Goal: Task Accomplishment & Management: Use online tool/utility

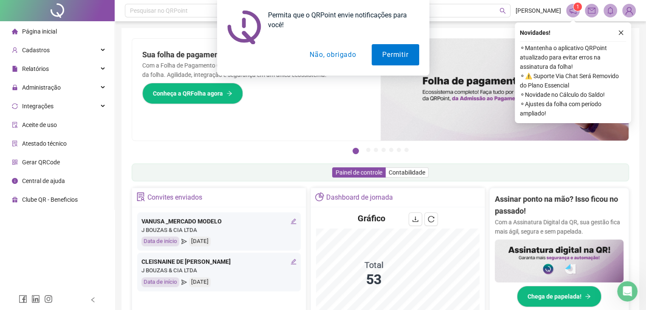
click at [341, 52] on button "Não, obrigado" at bounding box center [332, 54] width 67 height 21
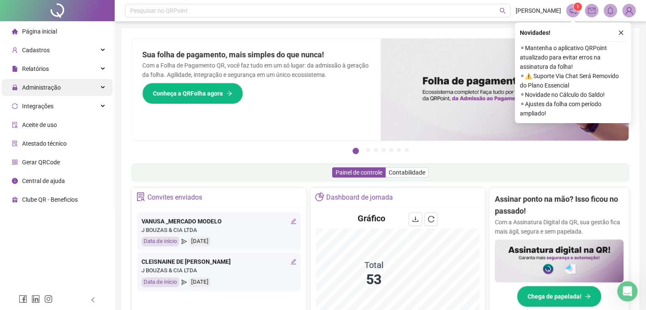
click at [73, 86] on div "Administração" at bounding box center [57, 87] width 111 height 17
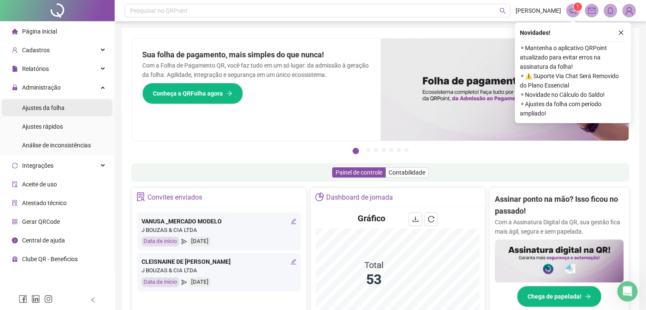
click at [77, 111] on li "Ajustes da folha" at bounding box center [57, 107] width 111 height 17
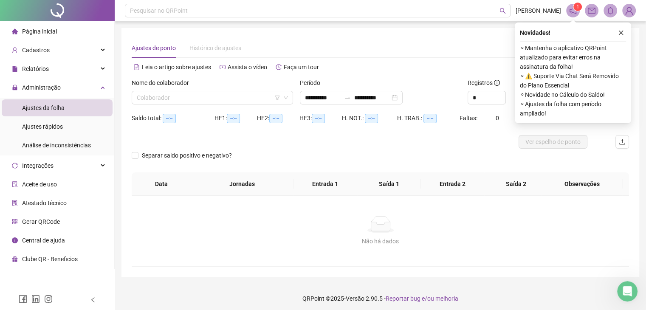
type input "**********"
click at [331, 96] on input "**********" at bounding box center [323, 97] width 36 height 9
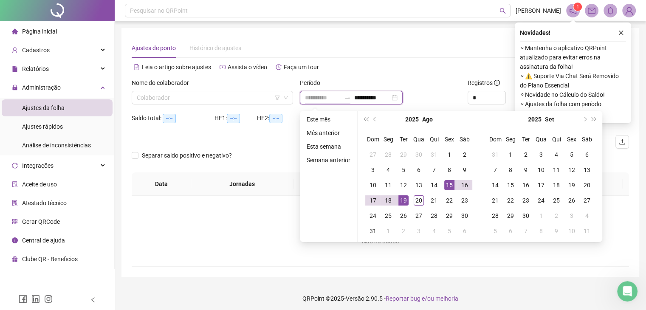
type input "**********"
click at [405, 199] on div "19" at bounding box center [403, 200] width 10 height 10
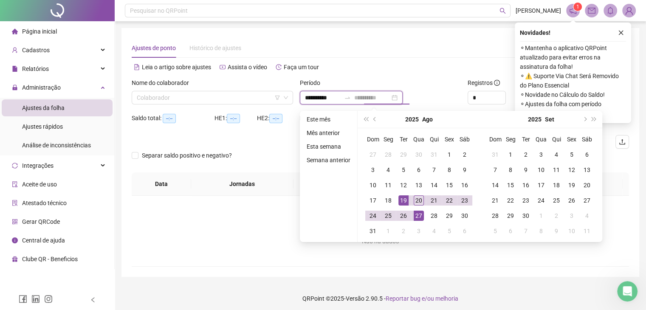
type input "**********"
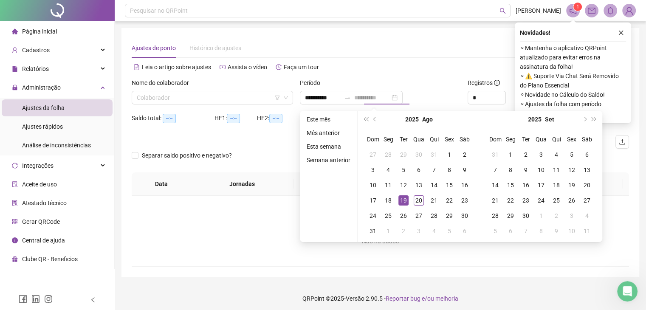
click at [405, 201] on div "19" at bounding box center [403, 200] width 10 height 10
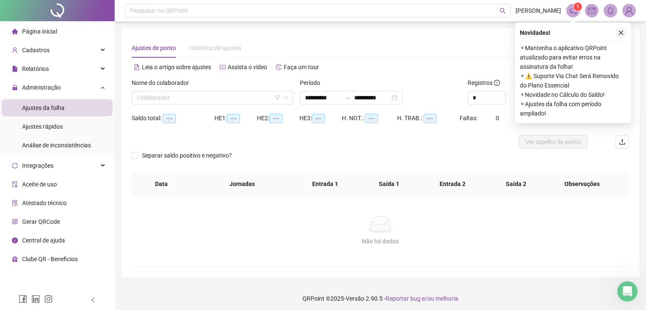
click at [616, 29] on button "button" at bounding box center [620, 33] width 10 height 10
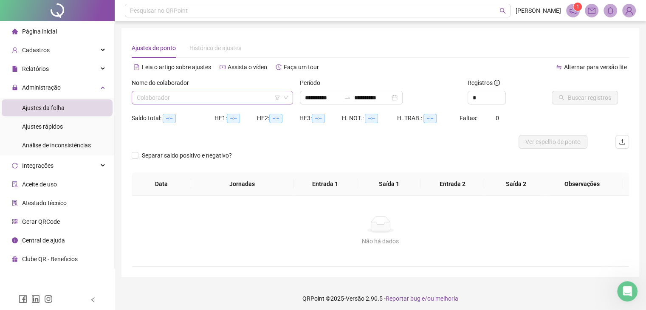
click at [217, 95] on input "search" at bounding box center [208, 97] width 143 height 13
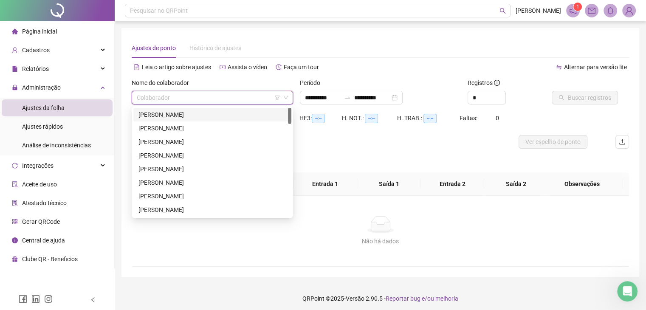
type input "*"
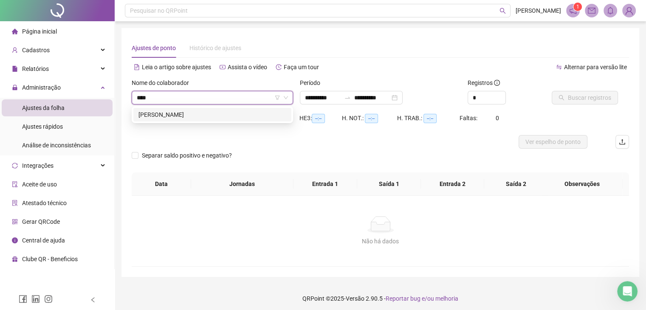
type input "*****"
click at [245, 113] on div "[PERSON_NAME]" at bounding box center [212, 114] width 148 height 9
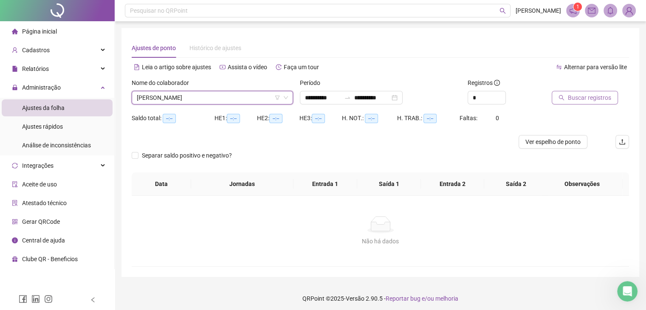
click at [603, 99] on span "Buscar registros" at bounding box center [589, 97] width 43 height 9
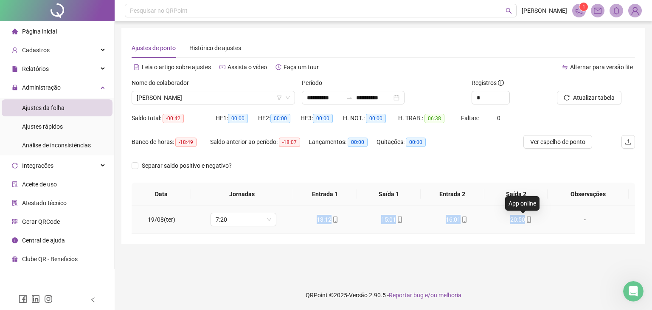
drag, startPoint x: 311, startPoint y: 217, endPoint x: 526, endPoint y: 219, distance: 215.2
click at [526, 219] on tr "19/08(ter) 7:20 13:12 15:01 16:01 20:50 -" at bounding box center [383, 220] width 503 height 28
copy tr "13:12 15:01 16:01 20:50"
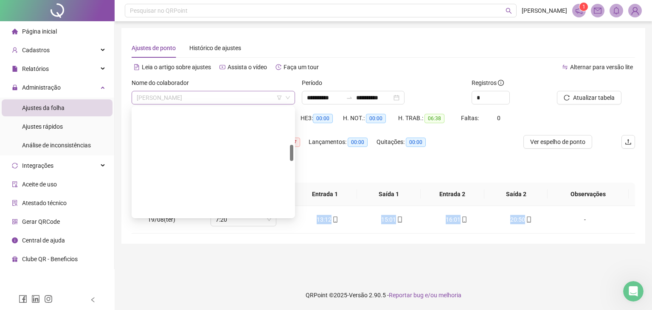
click at [219, 98] on span "[PERSON_NAME]" at bounding box center [213, 97] width 153 height 13
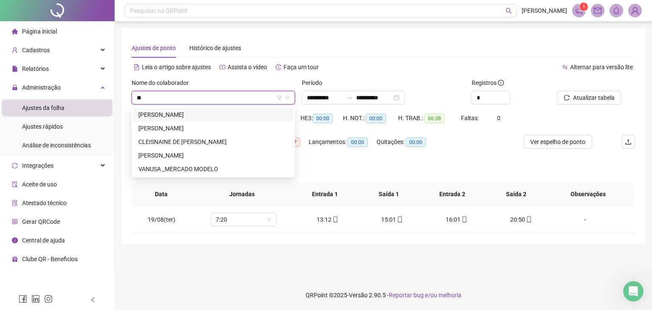
type input "***"
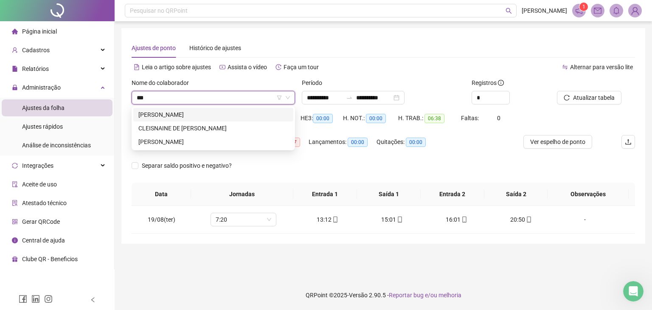
click at [250, 113] on div "[PERSON_NAME]" at bounding box center [213, 114] width 150 height 9
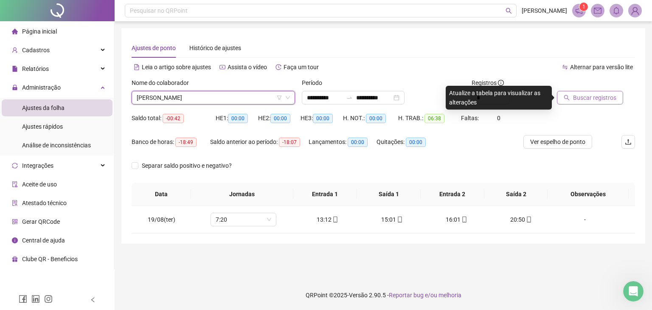
click at [564, 97] on icon "search" at bounding box center [567, 98] width 6 height 6
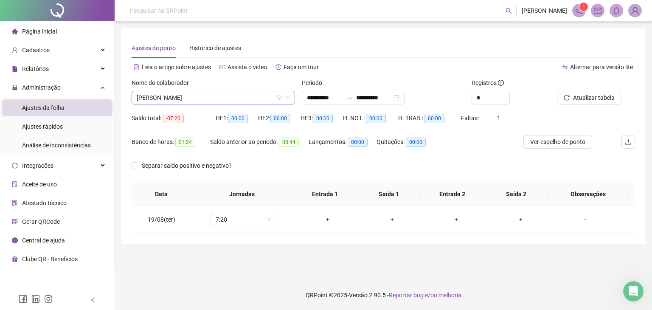
click at [225, 96] on span "[PERSON_NAME]" at bounding box center [213, 97] width 153 height 13
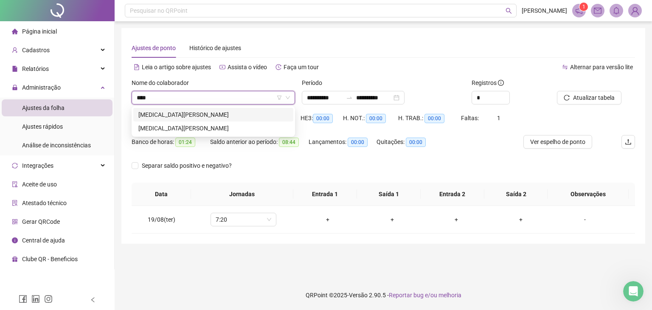
type input "*****"
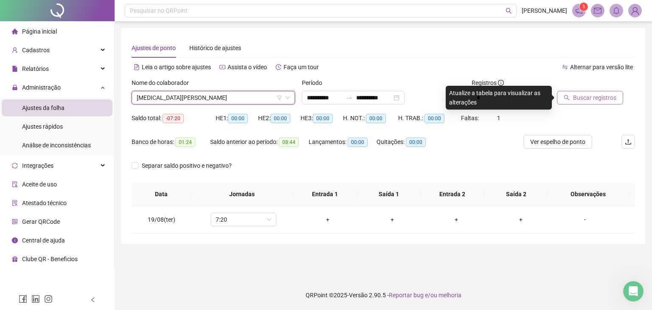
click at [571, 92] on button "Buscar registros" at bounding box center [590, 98] width 66 height 14
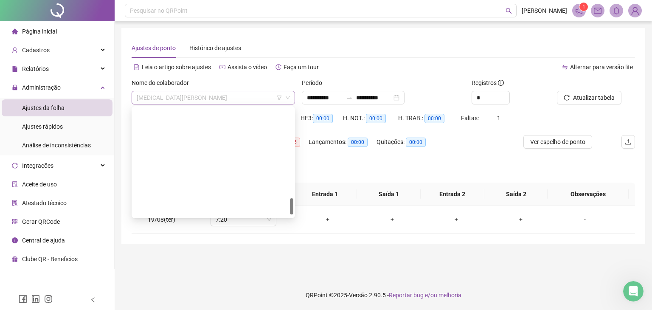
click at [219, 97] on span "[MEDICAL_DATA][PERSON_NAME]" at bounding box center [213, 97] width 153 height 13
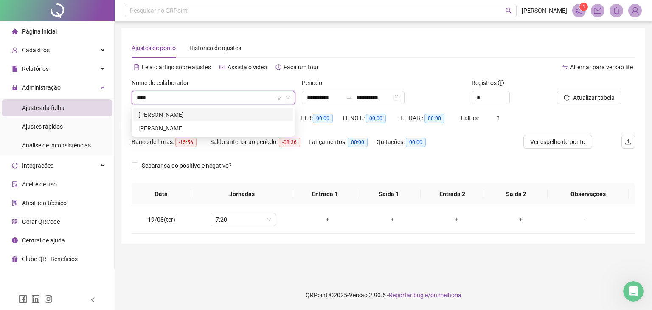
type input "*****"
click at [224, 126] on div "[PERSON_NAME]" at bounding box center [213, 128] width 150 height 9
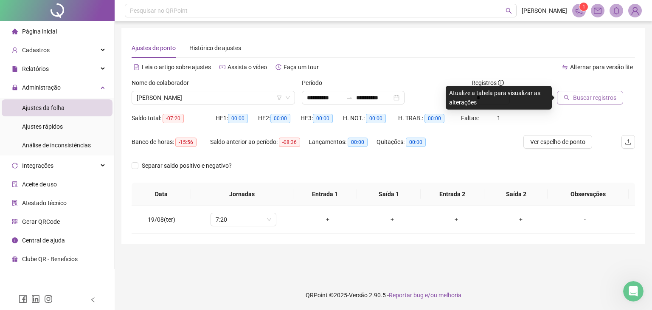
click at [598, 94] on span "Buscar registros" at bounding box center [594, 97] width 43 height 9
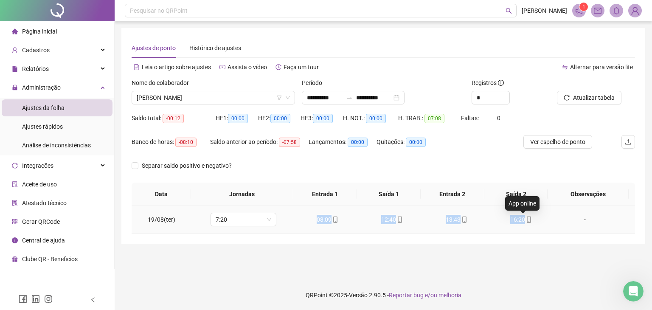
drag, startPoint x: 313, startPoint y: 218, endPoint x: 525, endPoint y: 219, distance: 211.4
click at [525, 219] on tr "19/08(ter) 7:20 08:09 12:40 13:43 16:20 -" at bounding box center [383, 220] width 503 height 28
copy tr "08:09 12:40 13:43 16:20"
click at [197, 99] on span "[PERSON_NAME]" at bounding box center [213, 97] width 153 height 13
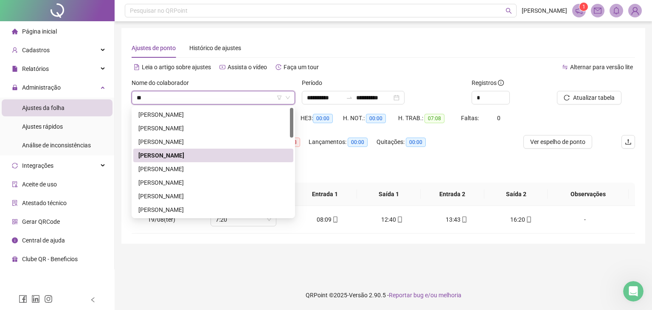
type input "***"
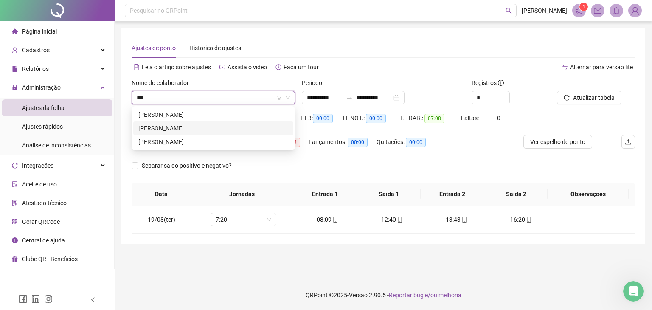
click at [203, 128] on div "[PERSON_NAME]" at bounding box center [213, 128] width 150 height 9
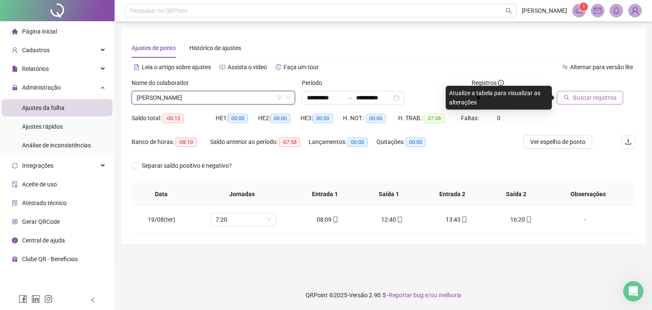
click at [585, 101] on span "Buscar registros" at bounding box center [594, 97] width 43 height 9
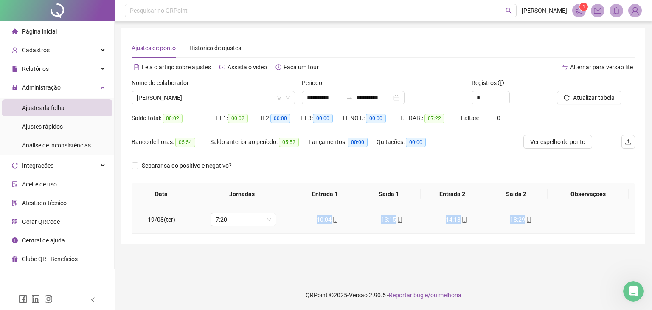
drag, startPoint x: 313, startPoint y: 219, endPoint x: 525, endPoint y: 216, distance: 211.8
click at [525, 216] on tr "19/08(ter) 7:20 10:04 13:15 14:18 18:29 -" at bounding box center [383, 220] width 503 height 28
copy tr "10:04 13:15 14:18 18:29"
click at [226, 91] on span "[PERSON_NAME]" at bounding box center [213, 97] width 153 height 13
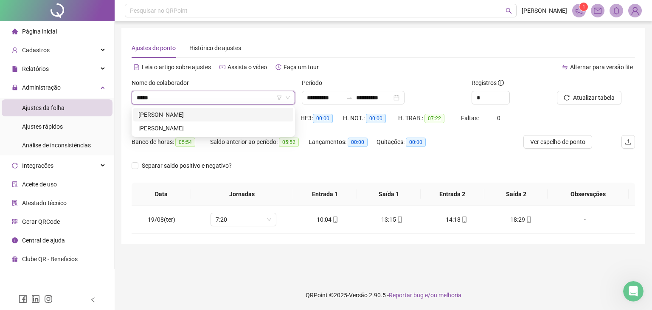
type input "******"
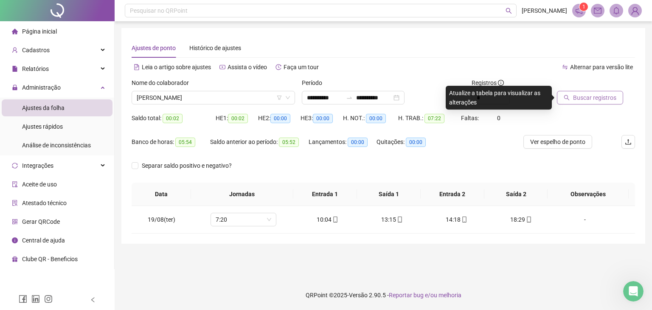
click at [603, 102] on button "Buscar registros" at bounding box center [590, 98] width 66 height 14
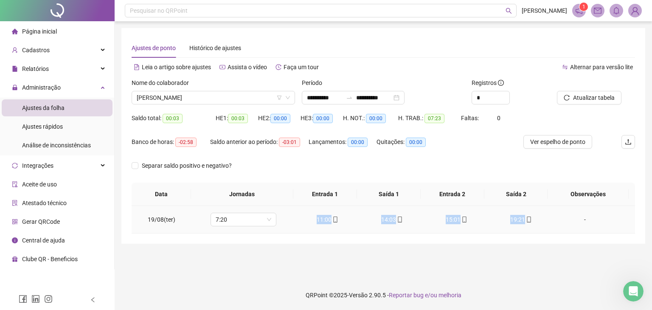
drag, startPoint x: 312, startPoint y: 220, endPoint x: 523, endPoint y: 221, distance: 210.5
click at [523, 221] on tr "19/08(ter) 7:20 11:00 14:03 15:01 19:21 -" at bounding box center [383, 220] width 503 height 28
copy tr "11:00 14:03 15:01 19:21"
click at [228, 99] on span "[PERSON_NAME]" at bounding box center [213, 97] width 153 height 13
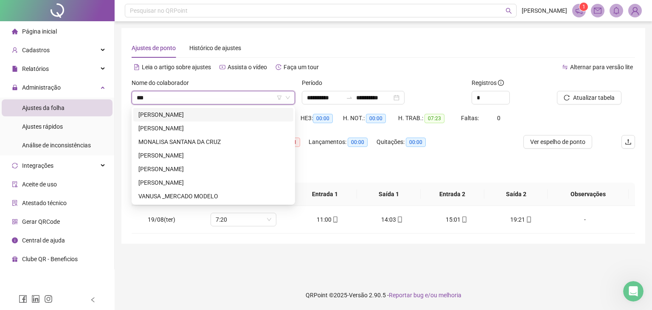
type input "****"
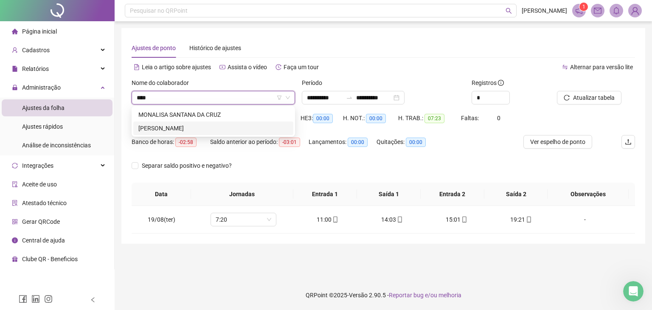
click at [230, 124] on div "[PERSON_NAME]" at bounding box center [213, 128] width 150 height 9
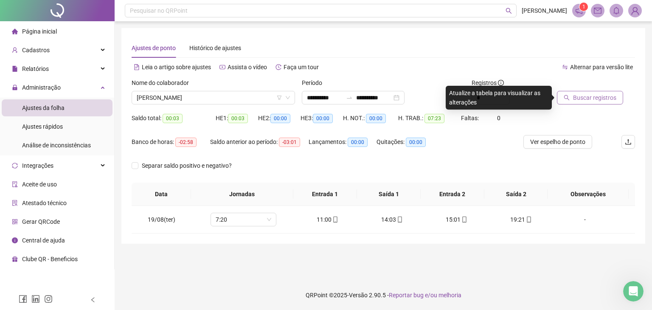
click at [573, 97] on span "Buscar registros" at bounding box center [594, 97] width 43 height 9
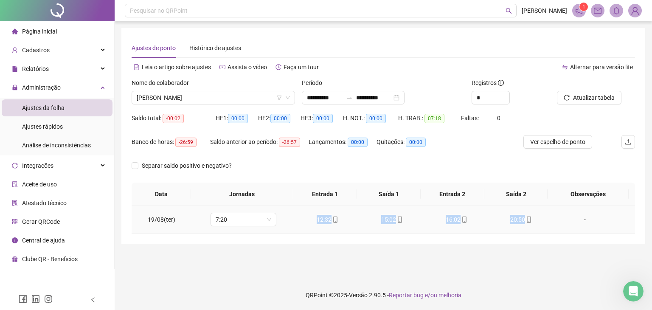
drag, startPoint x: 312, startPoint y: 219, endPoint x: 530, endPoint y: 224, distance: 217.8
click at [530, 224] on tr "19/08(ter) 7:20 12:32 15:02 16:02 20:50 -" at bounding box center [383, 220] width 503 height 28
copy tr "12:32 15:02 16:02 20:50"
click at [221, 101] on span "[PERSON_NAME]" at bounding box center [213, 97] width 153 height 13
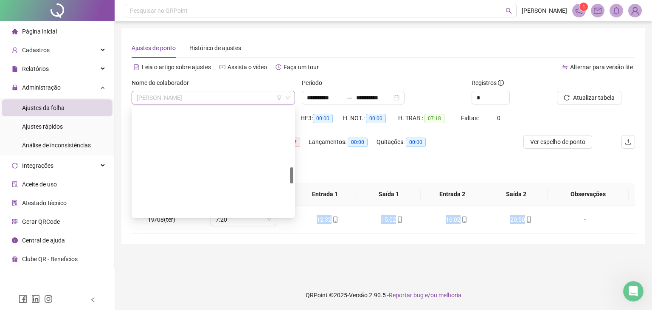
scroll to position [394, 0]
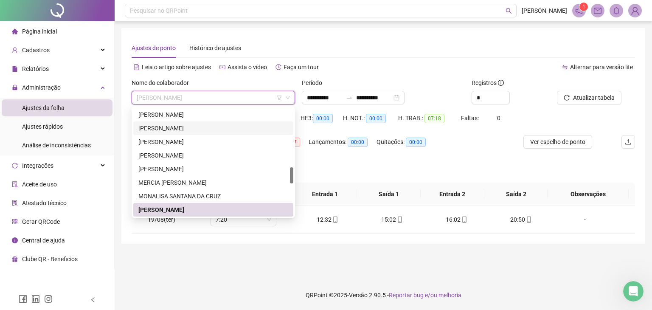
click at [222, 128] on div "[PERSON_NAME]" at bounding box center [213, 128] width 150 height 9
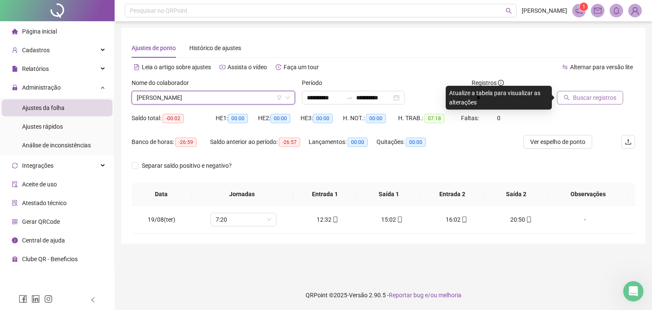
click at [593, 99] on span "Buscar registros" at bounding box center [594, 97] width 43 height 9
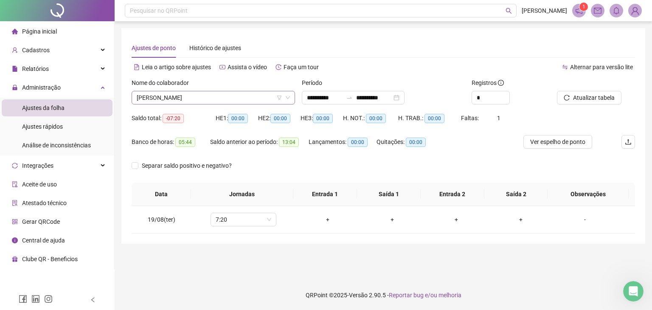
click at [249, 93] on span "[PERSON_NAME]" at bounding box center [213, 97] width 153 height 13
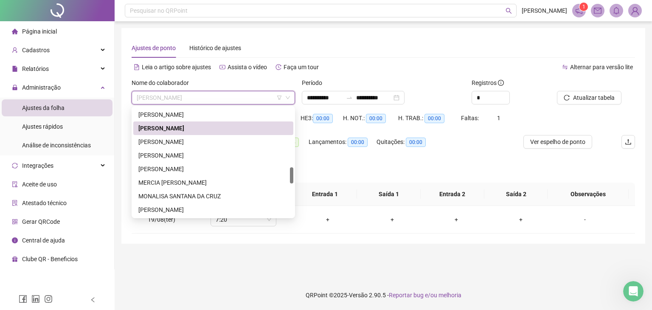
type input "*"
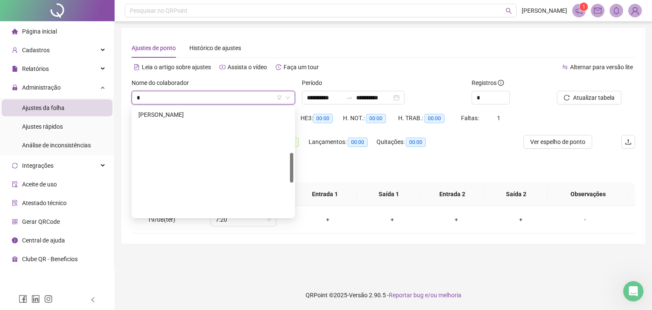
scroll to position [163, 0]
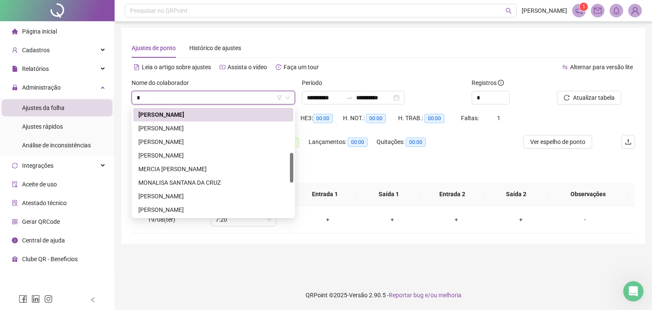
type input "**"
click at [196, 131] on div "[PERSON_NAME]" at bounding box center [213, 128] width 150 height 9
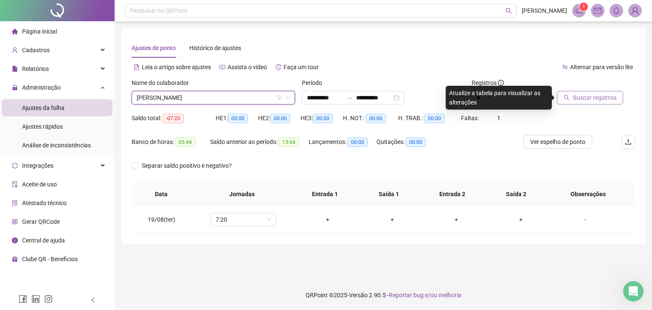
click at [588, 100] on span "Buscar registros" at bounding box center [594, 97] width 43 height 9
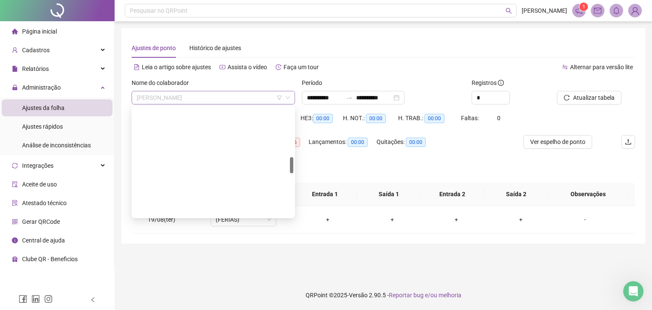
click at [210, 98] on span "[PERSON_NAME]" at bounding box center [213, 97] width 153 height 13
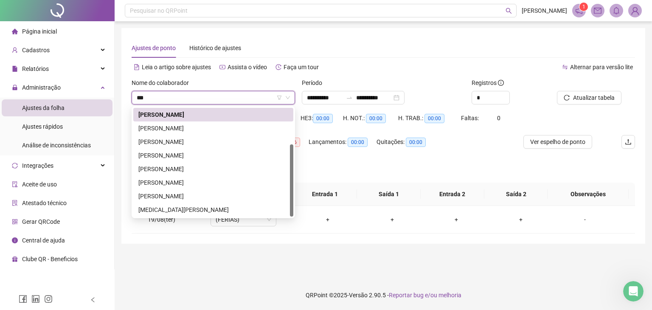
scroll to position [0, 0]
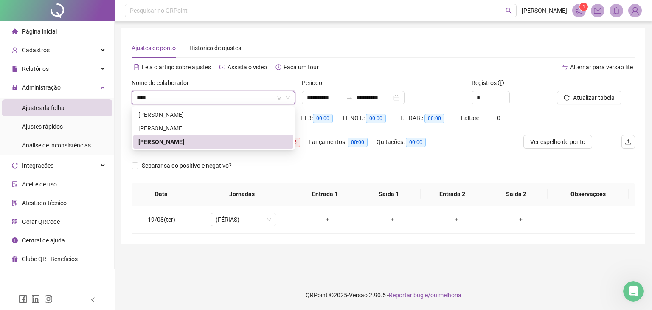
type input "*****"
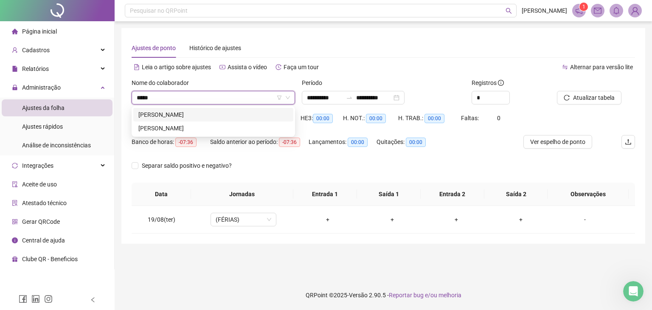
click at [225, 114] on div "[PERSON_NAME]" at bounding box center [213, 114] width 150 height 9
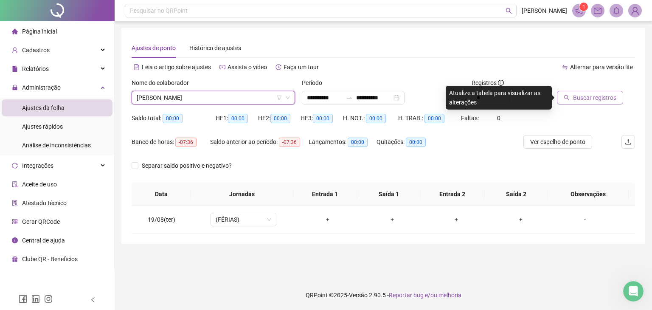
click at [600, 102] on button "Buscar registros" at bounding box center [590, 98] width 66 height 14
